Goal: Task Accomplishment & Management: Manage account settings

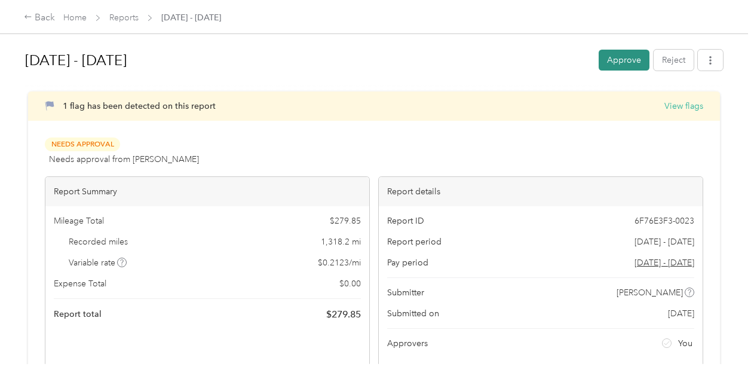
click at [615, 61] on button "Approve" at bounding box center [623, 60] width 51 height 21
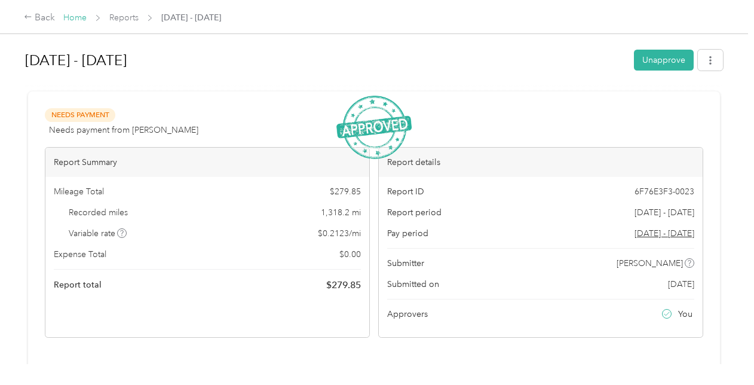
click at [71, 20] on link "Home" at bounding box center [74, 18] width 23 height 10
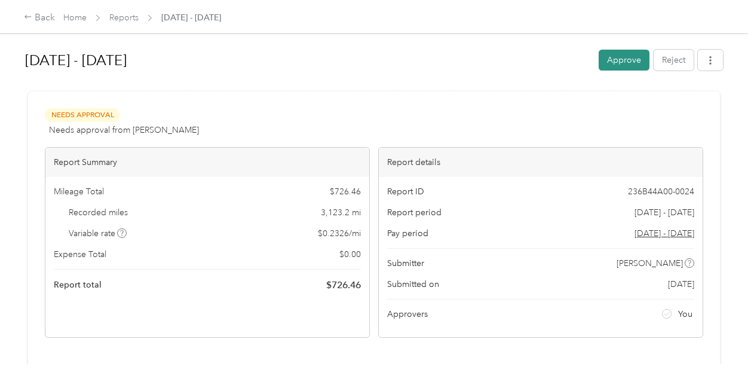
click at [619, 59] on button "Approve" at bounding box center [623, 60] width 51 height 21
